Goal: Check status: Check status

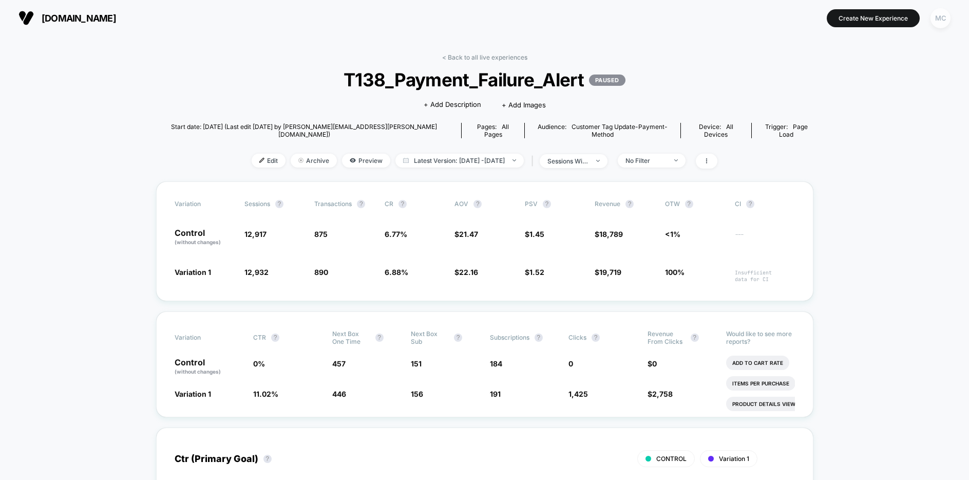
click at [943, 23] on div "MC" at bounding box center [941, 18] width 20 height 20
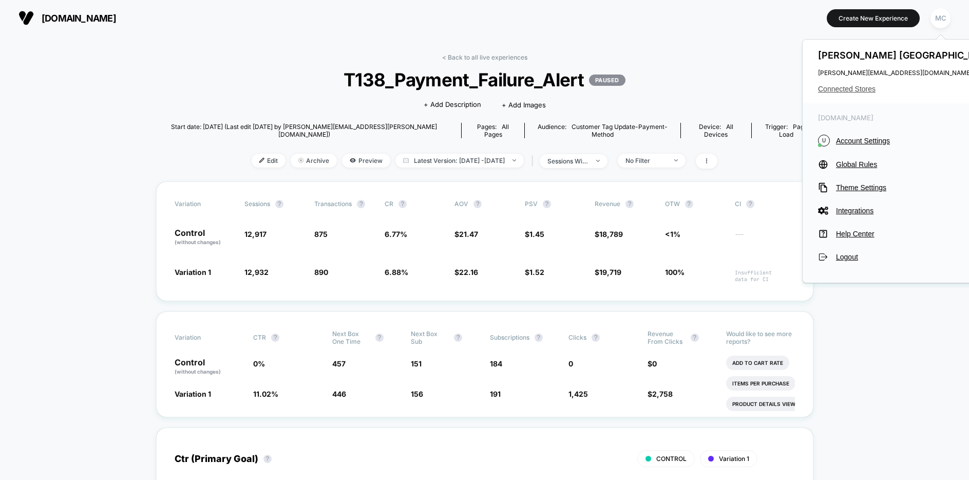
click at [861, 89] on span "Connected Stores" at bounding box center [908, 89] width 180 height 8
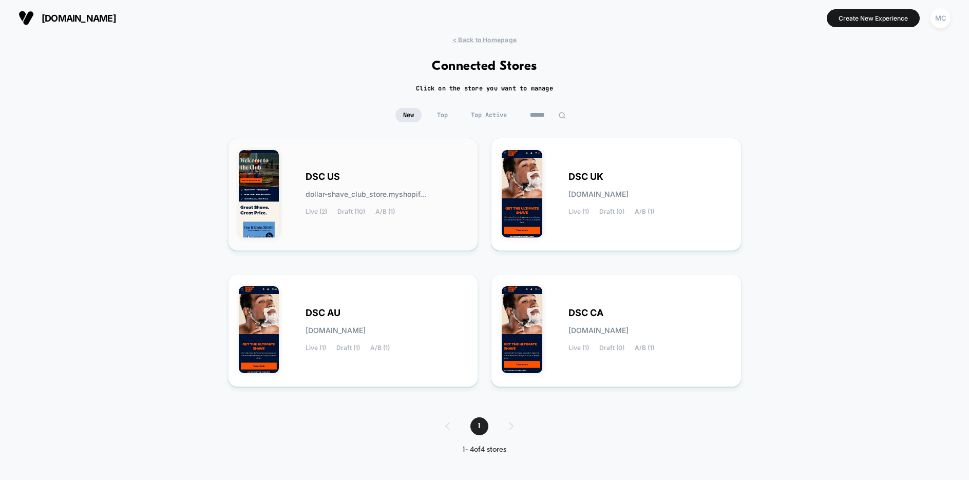
click at [421, 191] on span "dollar-shave_club_store.myshopif..." at bounding box center [366, 194] width 121 height 7
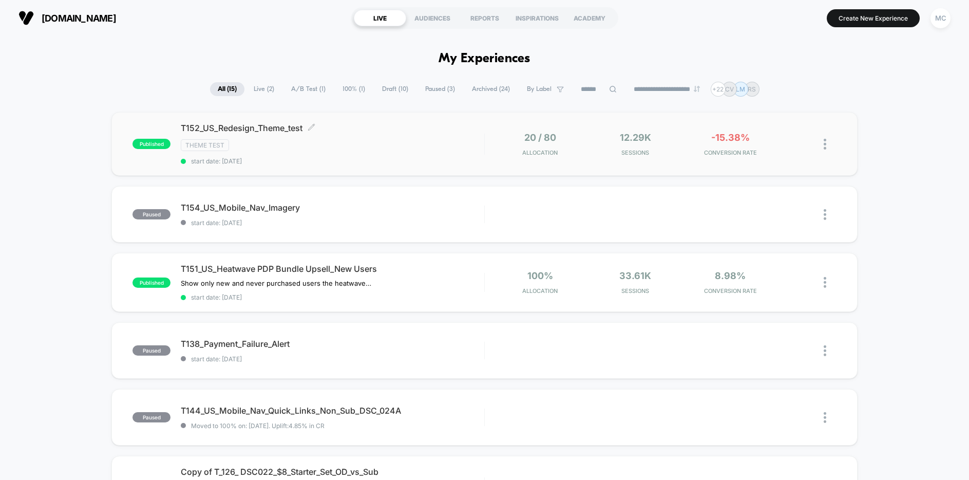
click at [418, 149] on div "Theme Test" at bounding box center [333, 145] width 304 height 12
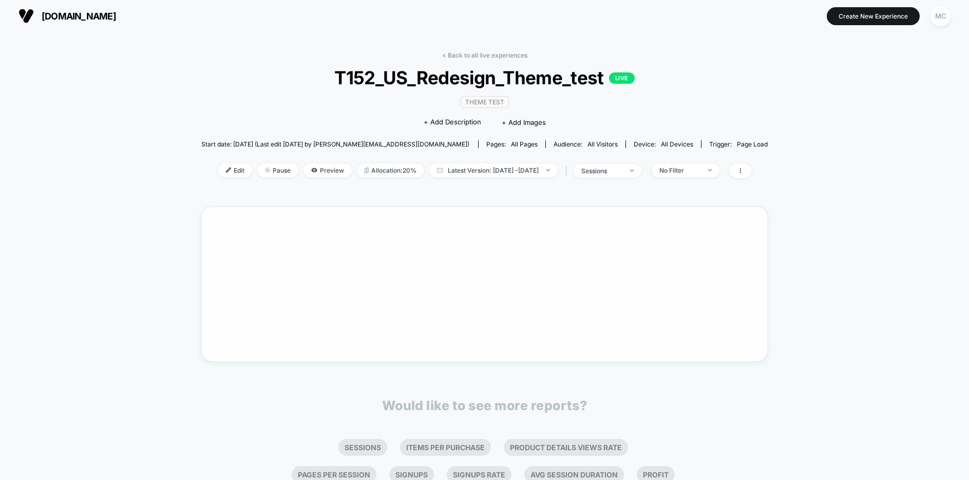
scroll to position [89, 0]
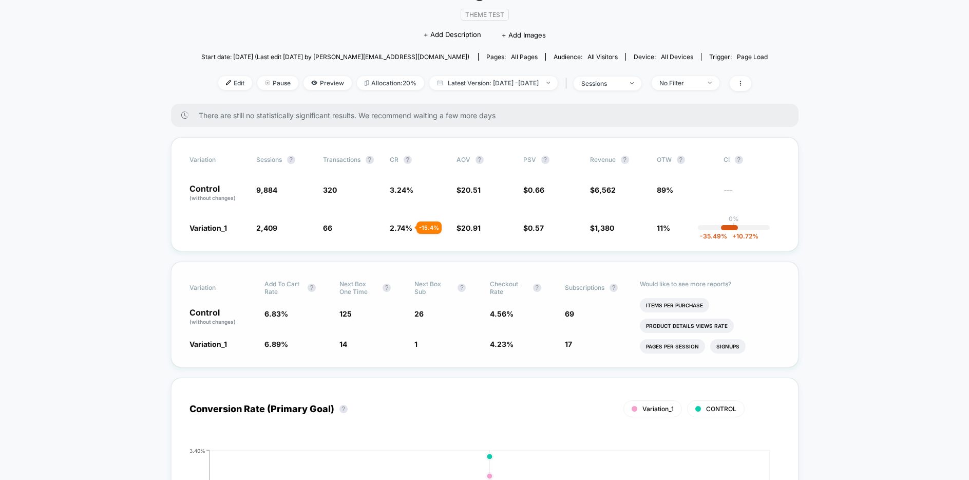
scroll to position [109, 0]
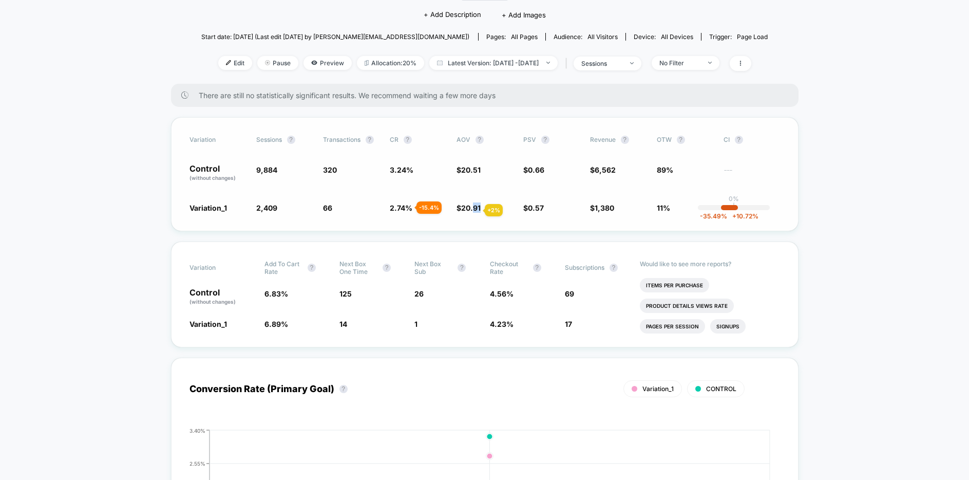
drag, startPoint x: 492, startPoint y: 210, endPoint x: 479, endPoint y: 207, distance: 13.1
click at [471, 209] on span "$ 20.91 + 2 %" at bounding box center [485, 207] width 57 height 10
click at [500, 211] on span "$ 20.91 + 2 %" at bounding box center [485, 207] width 57 height 10
click at [393, 208] on span "2.74 %" at bounding box center [401, 207] width 23 height 9
click at [428, 209] on div "- 15.4 %" at bounding box center [429, 207] width 25 height 12
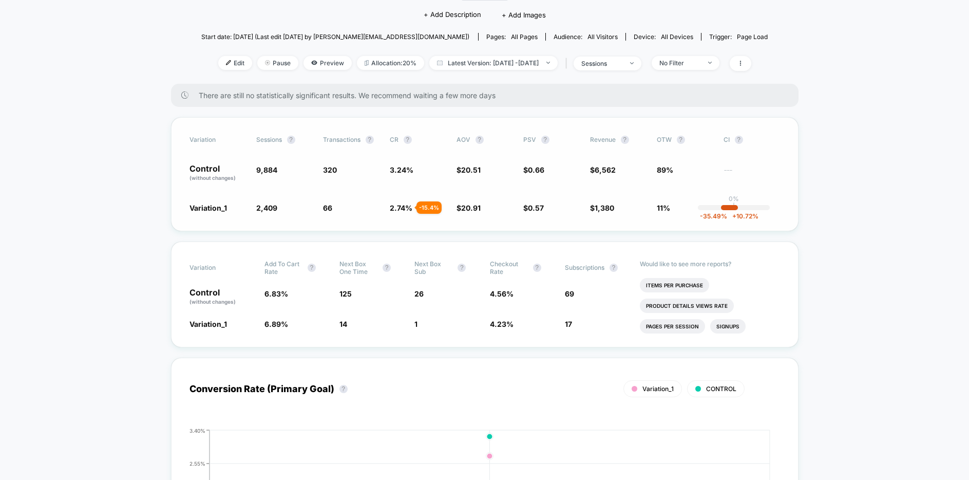
click at [405, 211] on span "2.74 %" at bounding box center [401, 207] width 23 height 9
click at [476, 206] on span "20.91" at bounding box center [471, 207] width 20 height 9
click at [536, 207] on span "0.57" at bounding box center [536, 207] width 16 height 9
click at [536, 171] on span "0.66" at bounding box center [536, 169] width 16 height 9
click at [582, 212] on div "Variation_1 2,409 - 75.6 % 66 - 15.4 % 2.74 % - 15.4 % $ 20.91 + 2 % $ 0.57 - 1…" at bounding box center [485, 207] width 591 height 10
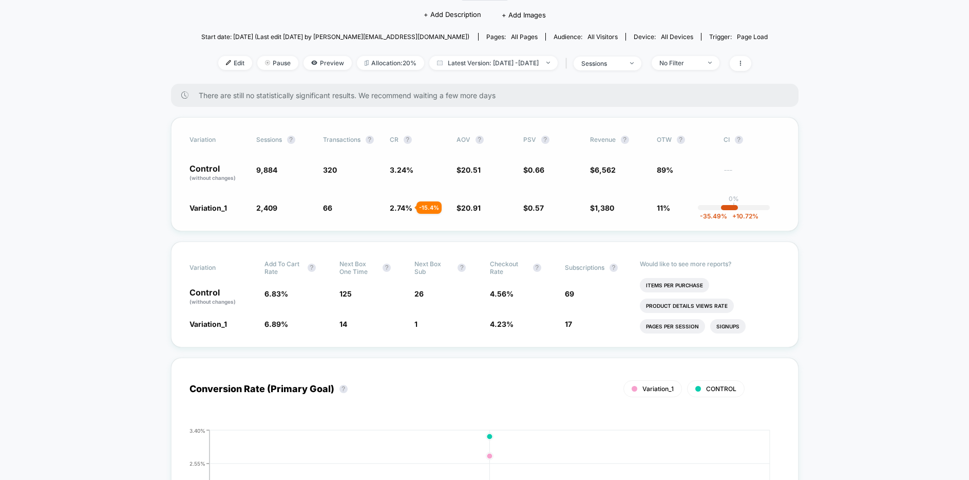
click at [574, 213] on div "Variation Sessions ? Transactions ? CR ? AOV ? PSV ? Revenue ? OTW ? CI ? Contr…" at bounding box center [485, 174] width 628 height 114
click at [570, 220] on div "Variation Sessions ? Transactions ? CR ? AOV ? PSV ? Revenue ? OTW ? CI ? Contr…" at bounding box center [485, 174] width 628 height 114
click at [467, 337] on div "Variation Add To Cart Rate ? Next Box One Time ? Next Box Sub ? Checkout Rate ?…" at bounding box center [485, 294] width 628 height 106
click at [464, 336] on div "Variation Add To Cart Rate ? Next Box One Time ? Next Box Sub ? Checkout Rate ?…" at bounding box center [485, 294] width 628 height 106
click at [478, 331] on div "Variation Add To Cart Rate ? Next Box One Time ? Next Box Sub ? Checkout Rate ?…" at bounding box center [485, 294] width 628 height 106
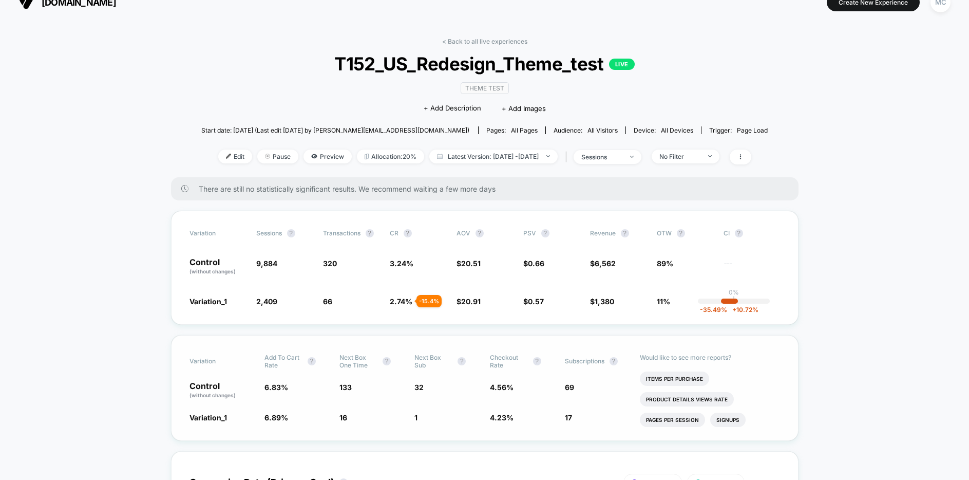
scroll to position [18, 0]
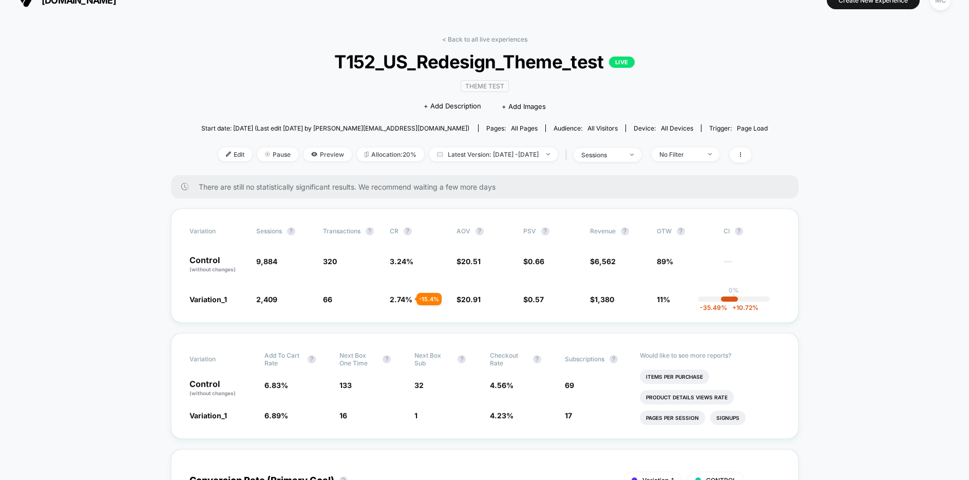
click at [311, 153] on icon at bounding box center [314, 154] width 6 height 4
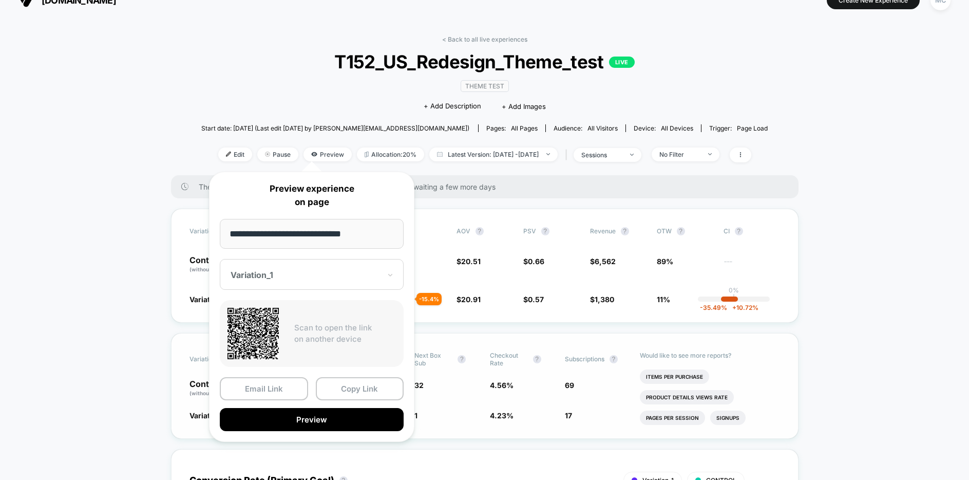
click at [326, 421] on button "Preview" at bounding box center [312, 419] width 184 height 23
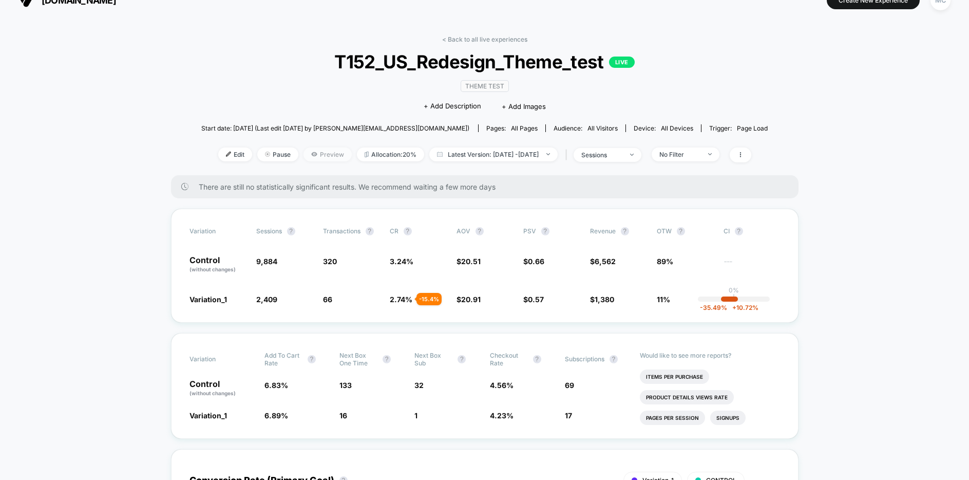
click at [311, 156] on span "Preview" at bounding box center [328, 154] width 48 height 14
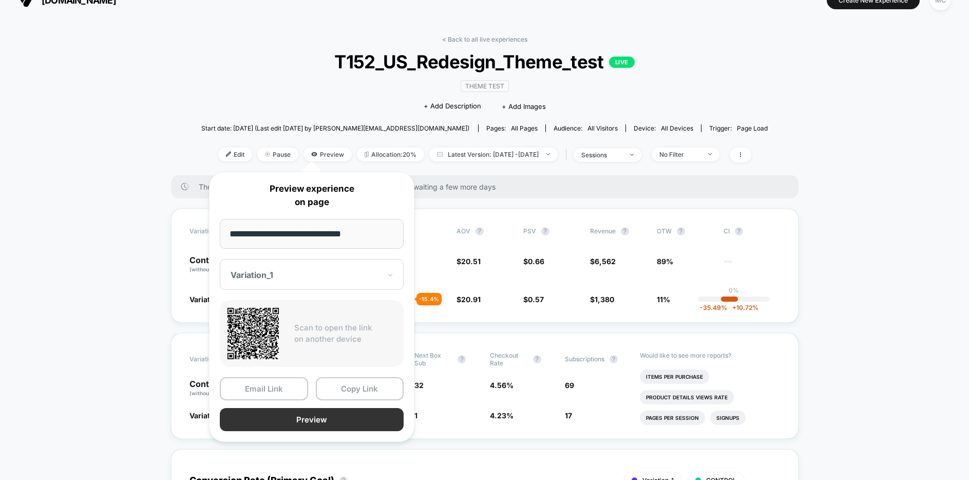
click at [323, 422] on button "Preview" at bounding box center [312, 419] width 184 height 23
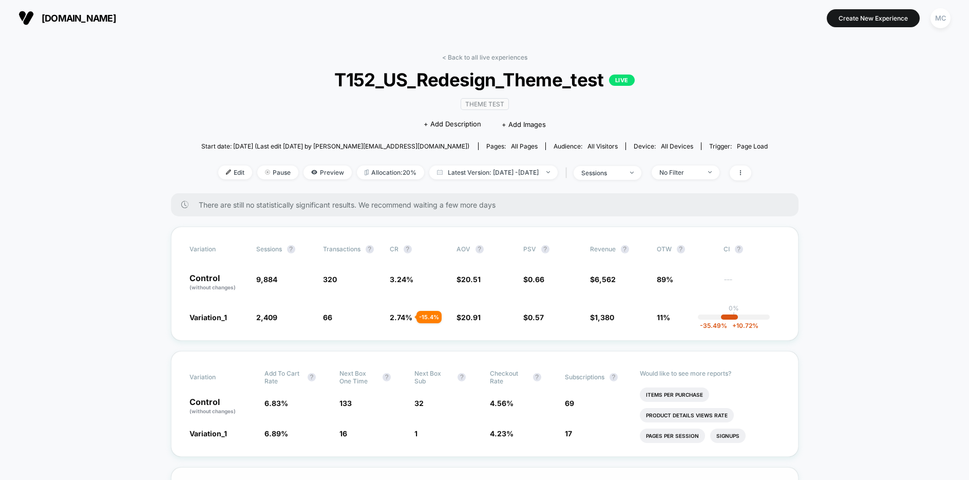
click at [311, 172] on span "Preview" at bounding box center [328, 172] width 48 height 14
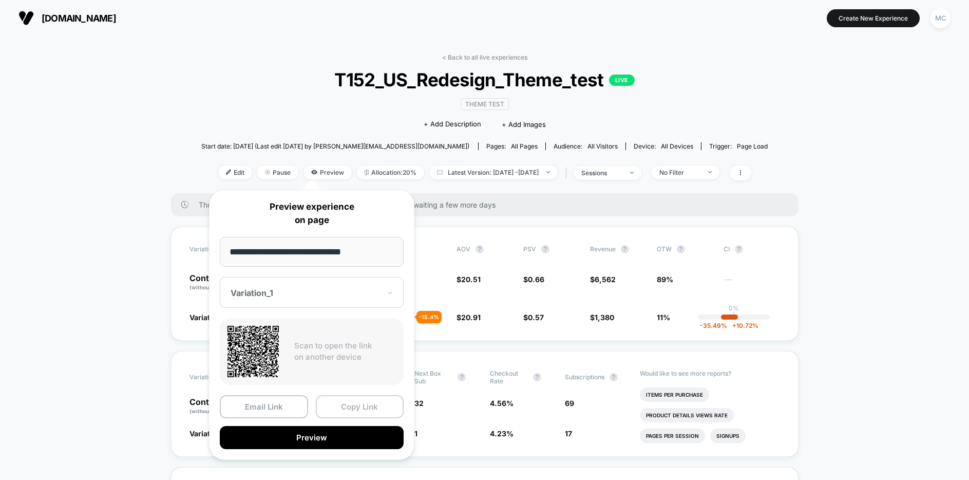
click at [342, 408] on button "Copy Link" at bounding box center [360, 406] width 88 height 23
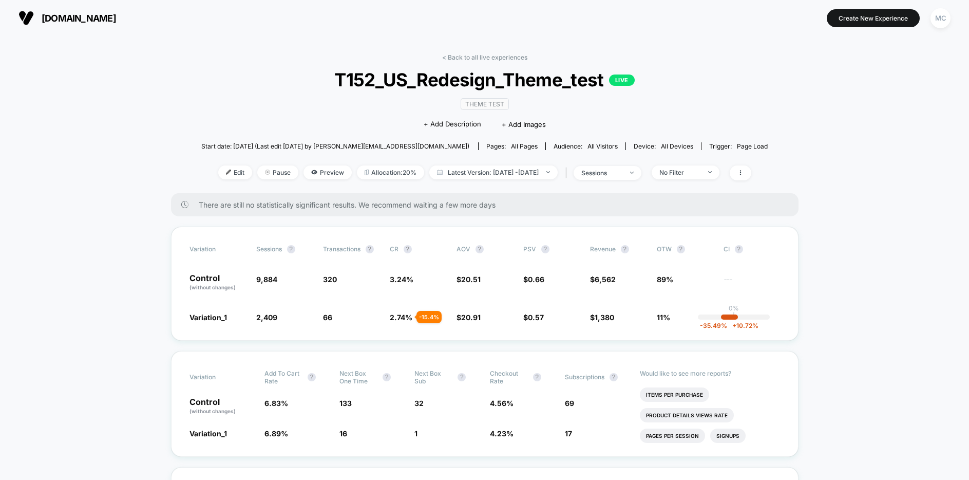
click at [212, 67] on div "< Back to all live experiences T152_US_Redesign_Theme_test LIVE Theme Test Clic…" at bounding box center [484, 123] width 567 height 140
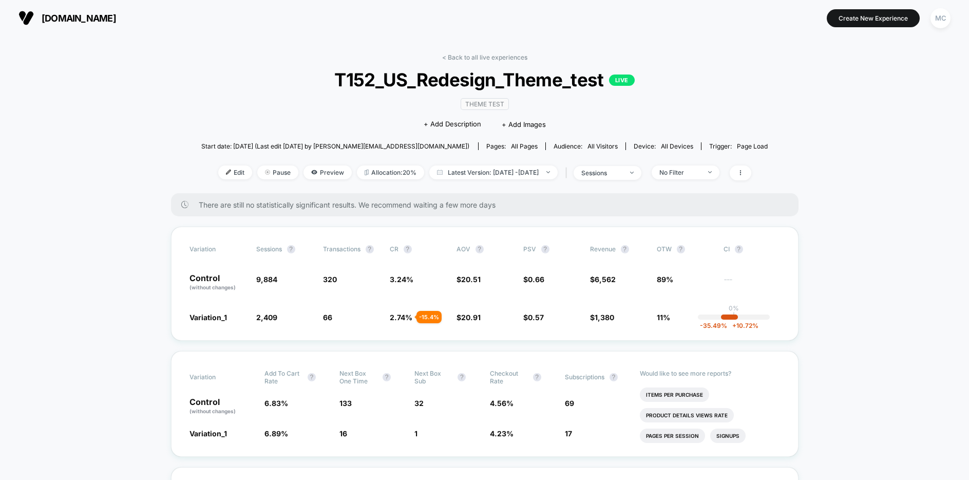
drag, startPoint x: 881, startPoint y: 118, endPoint x: 857, endPoint y: 112, distance: 24.8
drag, startPoint x: 916, startPoint y: 234, endPoint x: 910, endPoint y: 231, distance: 7.4
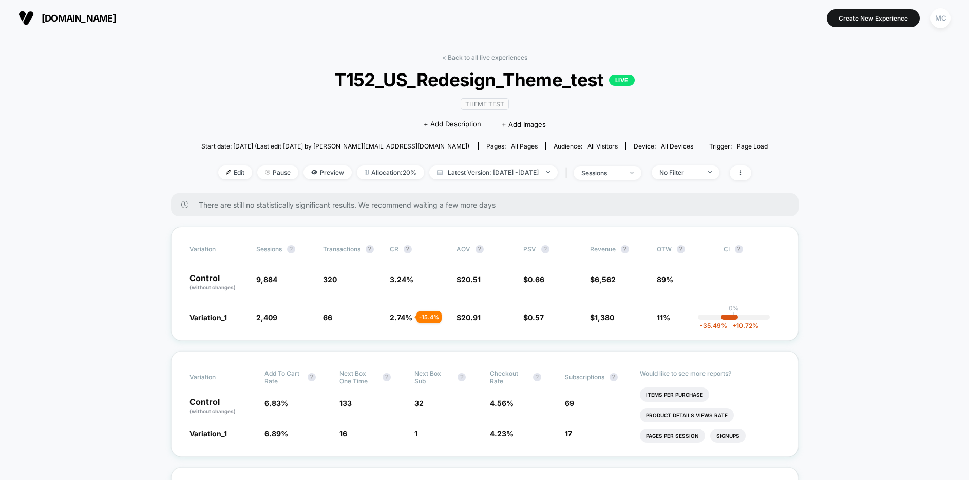
click at [702, 99] on div "< Back to all live experiences T152_US_Redesign_Theme_test LIVE Theme Test Clic…" at bounding box center [484, 123] width 567 height 140
click at [377, 318] on span "76 - 14.7 %" at bounding box center [351, 317] width 57 height 10
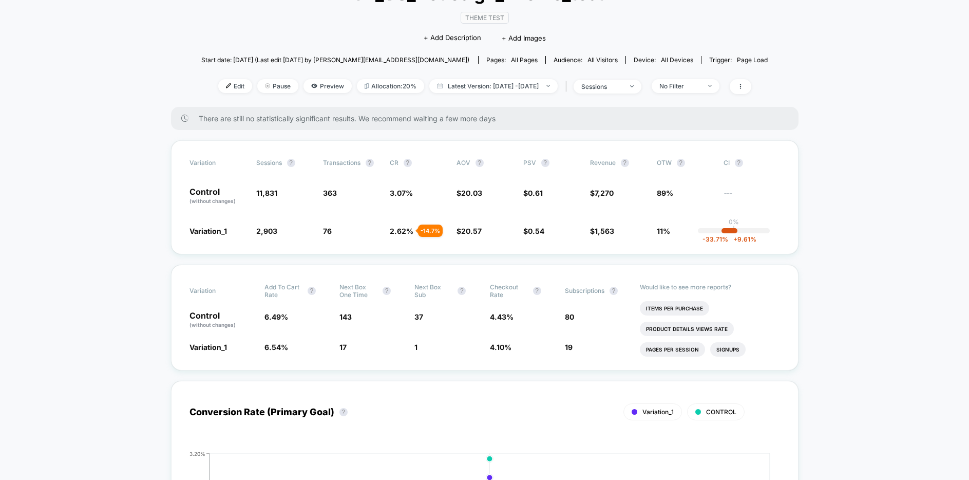
scroll to position [90, 0]
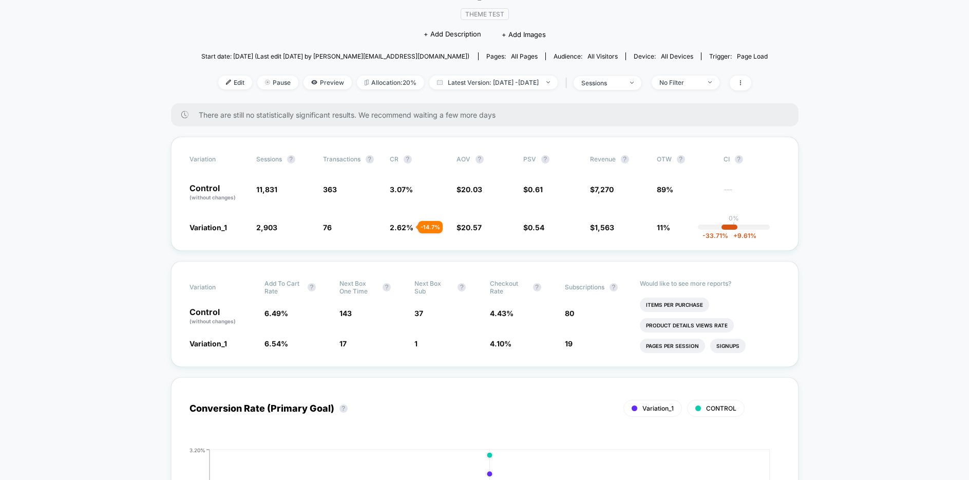
click at [461, 288] on button "?" at bounding box center [462, 287] width 8 height 8
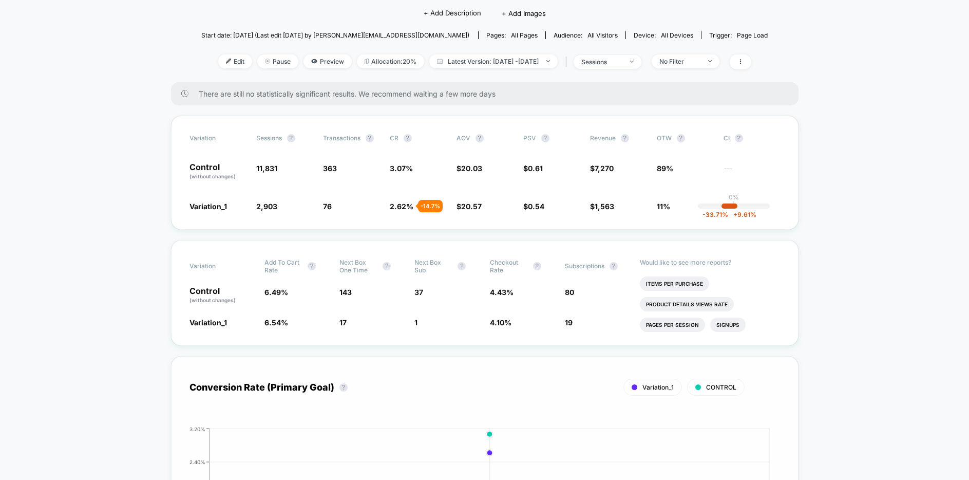
scroll to position [0, 0]
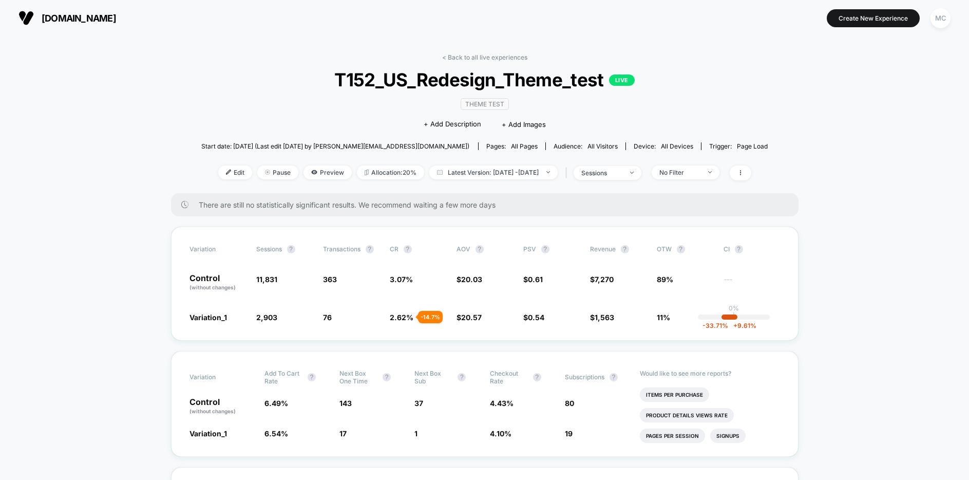
drag, startPoint x: 814, startPoint y: 211, endPoint x: 807, endPoint y: 206, distance: 8.3
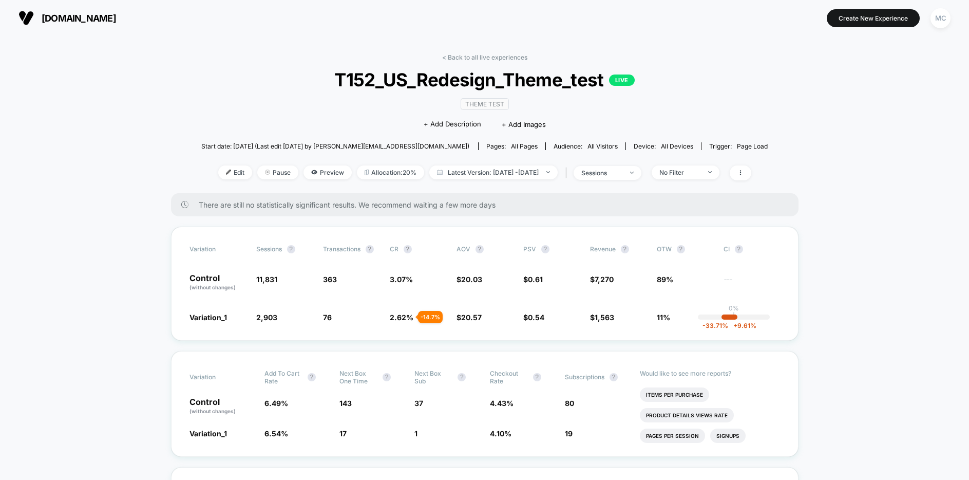
drag, startPoint x: 928, startPoint y: 216, endPoint x: 909, endPoint y: 202, distance: 22.8
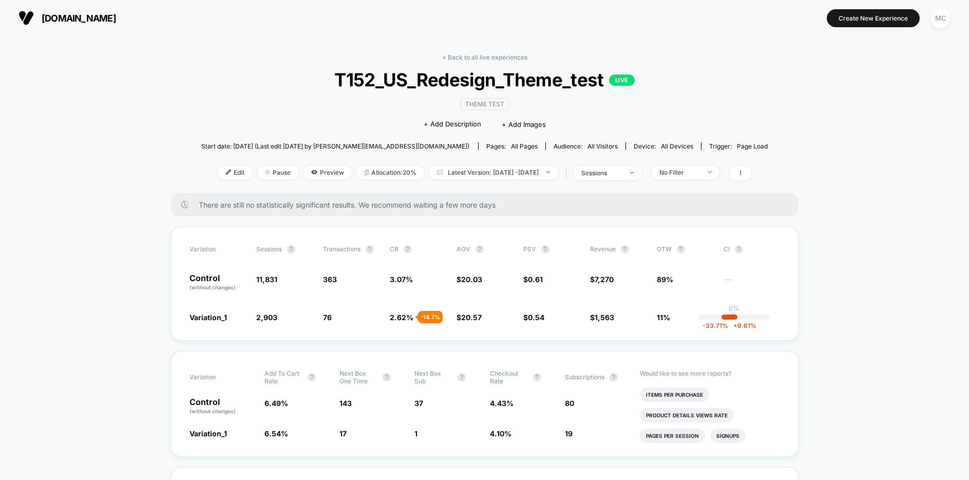
click at [308, 177] on span "Preview" at bounding box center [328, 172] width 48 height 14
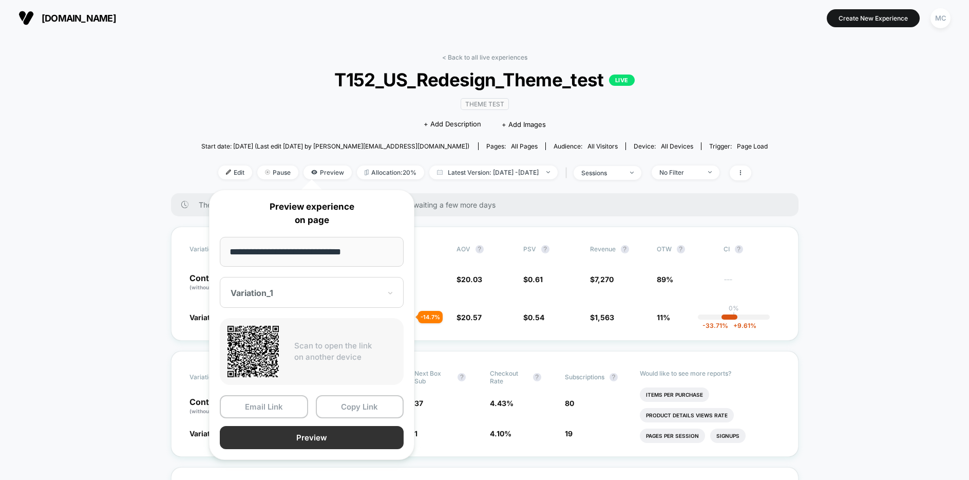
click at [323, 439] on button "Preview" at bounding box center [312, 437] width 184 height 23
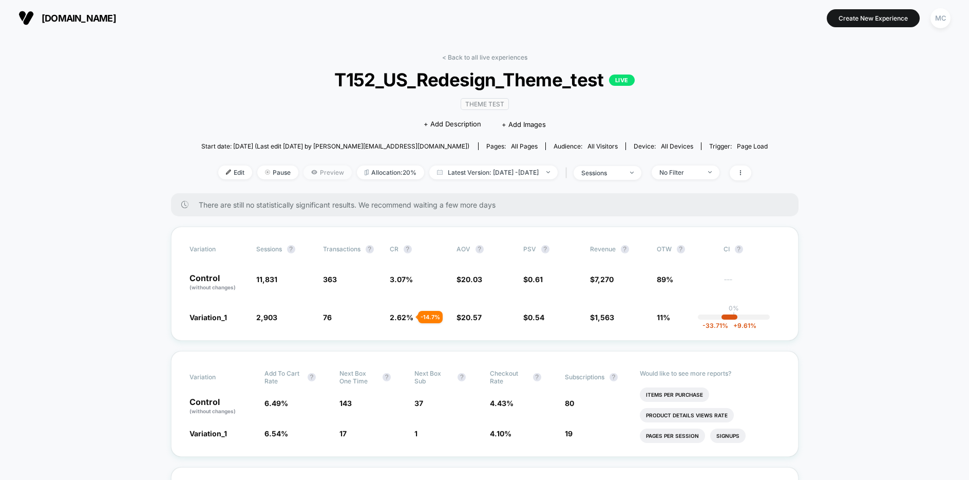
click at [304, 170] on span "Preview" at bounding box center [328, 172] width 48 height 14
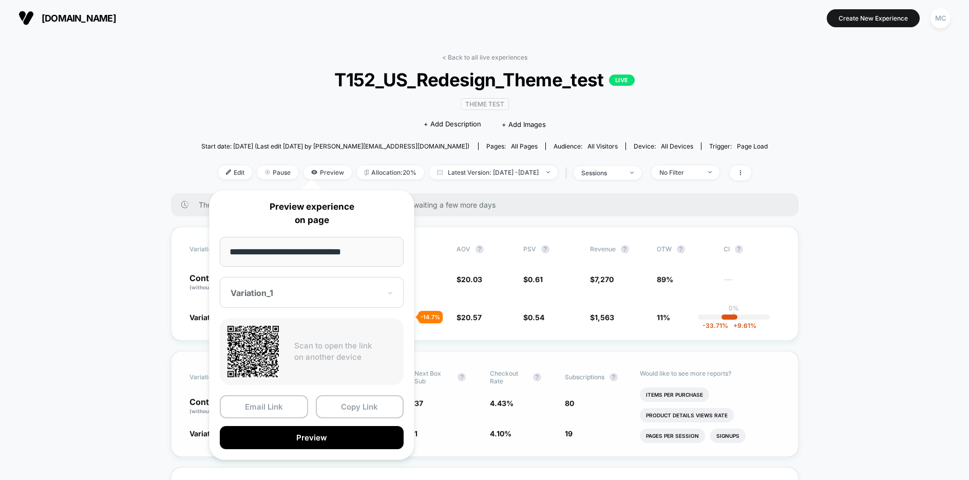
click at [365, 410] on button "Copy Link" at bounding box center [360, 406] width 88 height 23
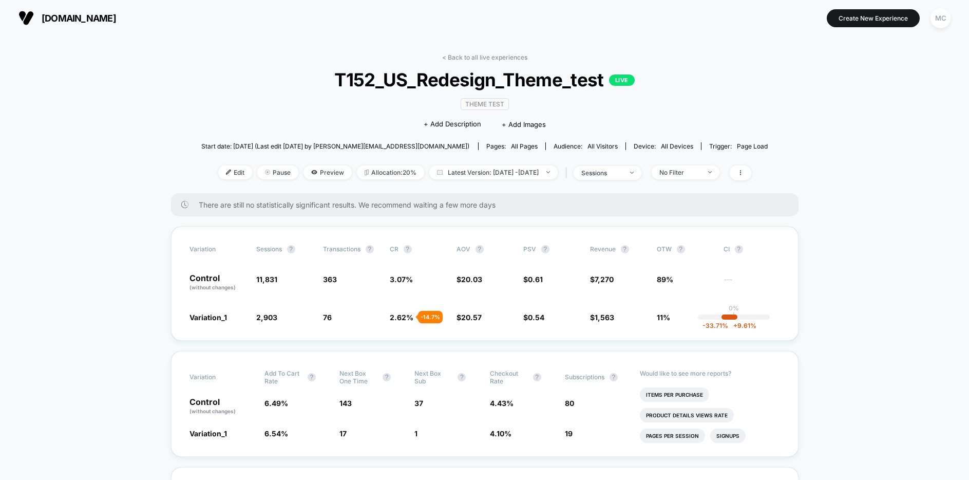
click at [233, 120] on div "< Back to all live experiences T152_US_Redesign_Theme_test LIVE Theme Test Clic…" at bounding box center [484, 123] width 567 height 140
click at [265, 101] on div "< Back to all live experiences T152_US_Redesign_Theme_test LIVE Theme Test Clic…" at bounding box center [484, 123] width 567 height 140
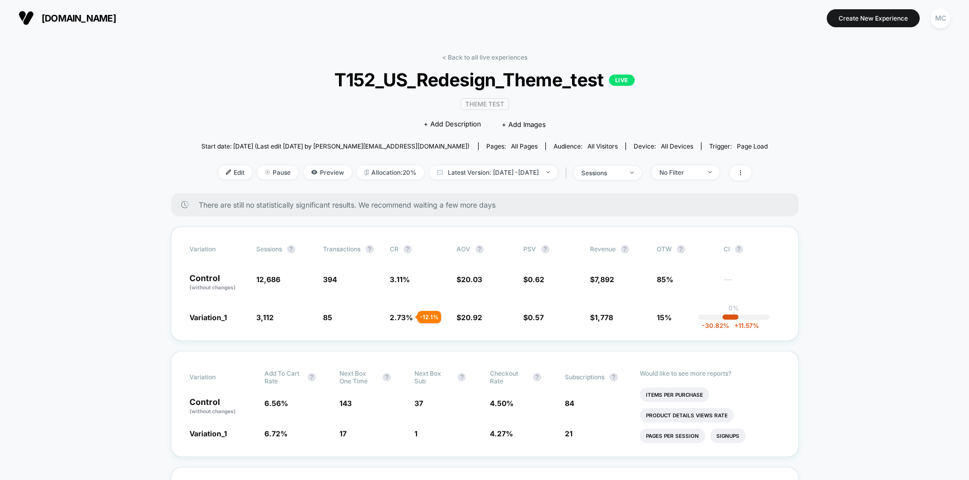
click at [253, 89] on span "T152_US_Redesign_Theme_test LIVE" at bounding box center [485, 80] width 510 height 22
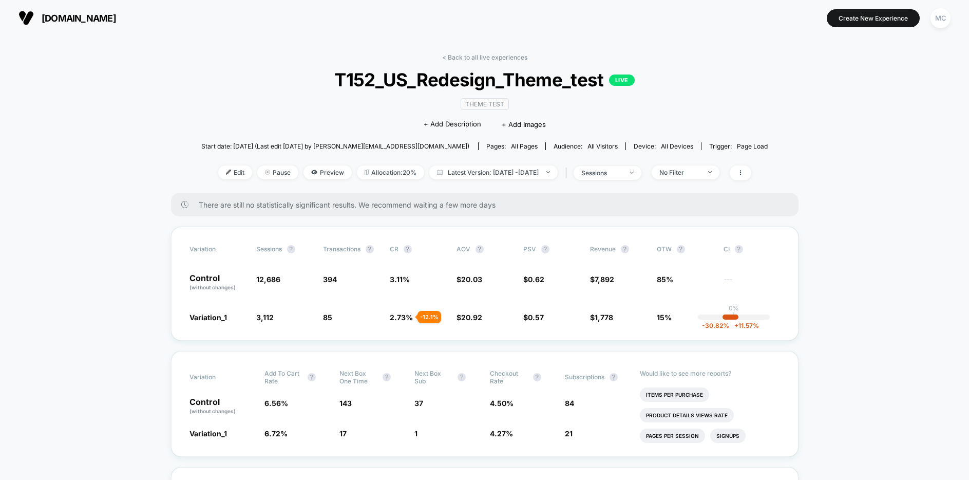
click at [763, 135] on div "< Back to all live experiences T152_US_Redesign_Theme_test LIVE Theme Test Clic…" at bounding box center [484, 123] width 567 height 140
click at [660, 64] on div "< Back to all live experiences T152_US_Redesign_Theme_test LIVE Theme Test Clic…" at bounding box center [484, 123] width 567 height 140
click at [723, 99] on div "< Back to all live experiences T152_US_Redesign_Theme_test LIVE Theme Test Clic…" at bounding box center [484, 123] width 567 height 140
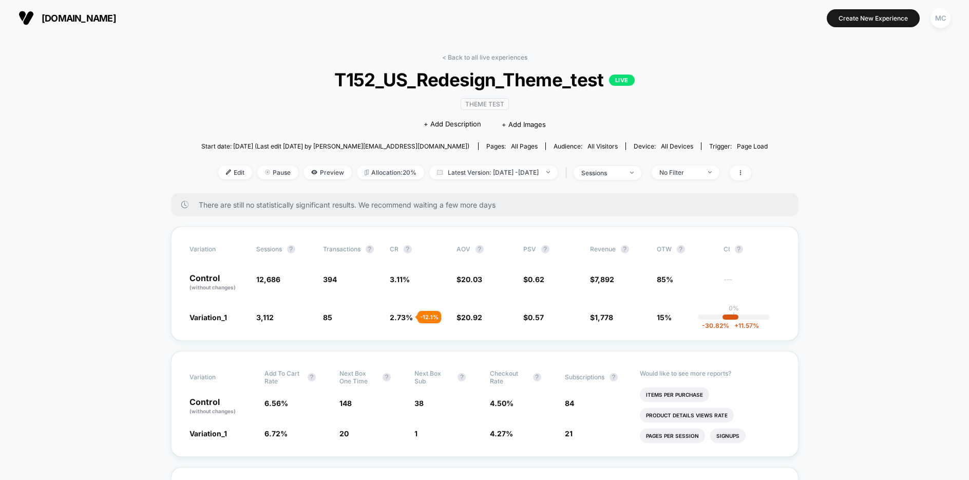
click at [711, 100] on div "< Back to all live experiences T152_US_Redesign_Theme_test LIVE Theme Test Clic…" at bounding box center [484, 123] width 567 height 140
click at [710, 100] on div "< Back to all live experiences T152_US_Redesign_Theme_test LIVE Theme Test Clic…" at bounding box center [484, 123] width 567 height 140
click at [214, 103] on div "< Back to all live experiences T152_US_Redesign_Theme_test LIVE Theme Test Clic…" at bounding box center [484, 123] width 567 height 140
